Goal: Transaction & Acquisition: Purchase product/service

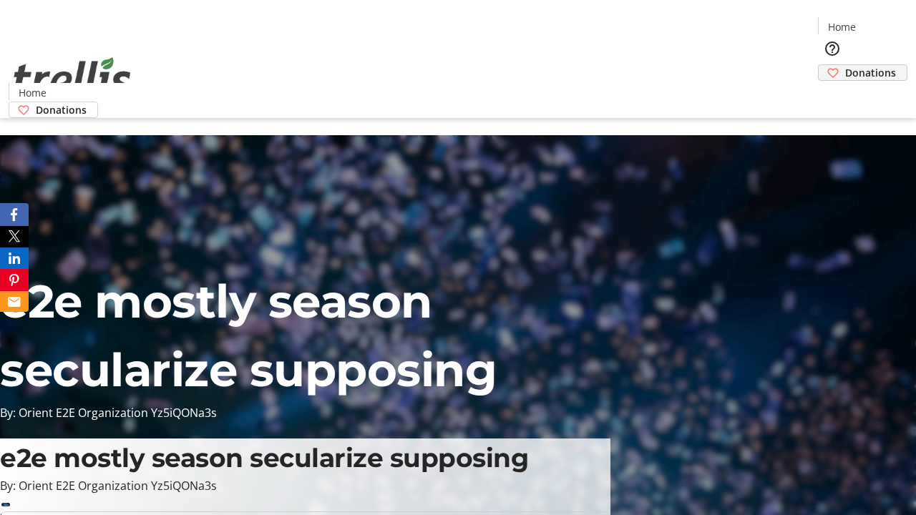
click at [845, 65] on span "Donations" at bounding box center [870, 72] width 51 height 15
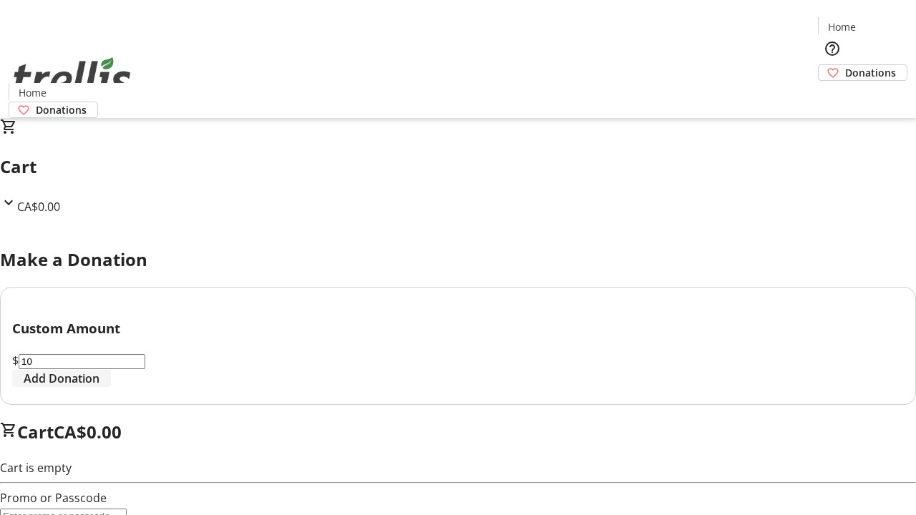
click at [99, 387] on span "Add Donation" at bounding box center [62, 378] width 76 height 17
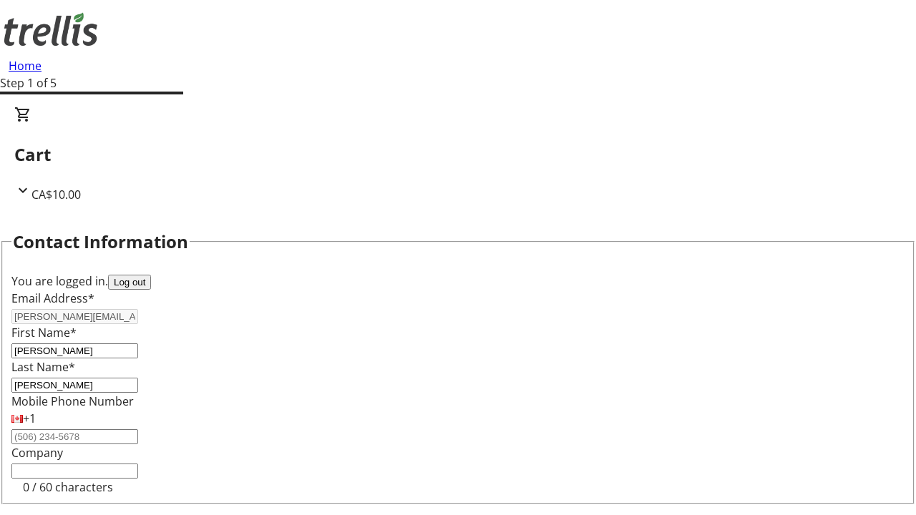
select select "CA"
type input "Kelowna"
select select "BC"
type input "Kelowna"
type input "V1Y 0C2"
